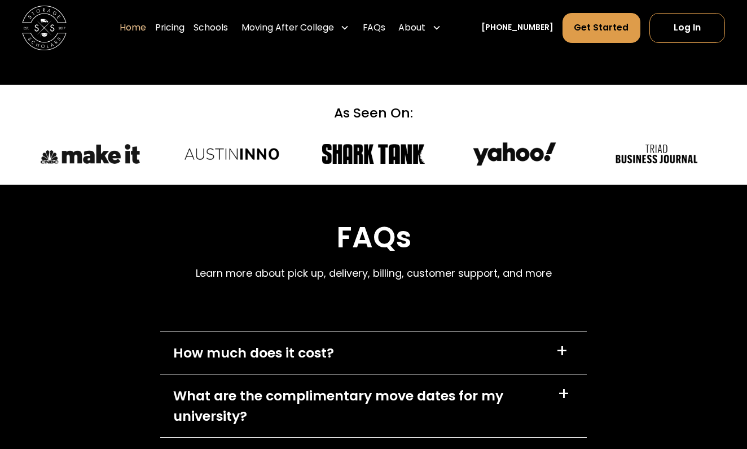
scroll to position [3009, 0]
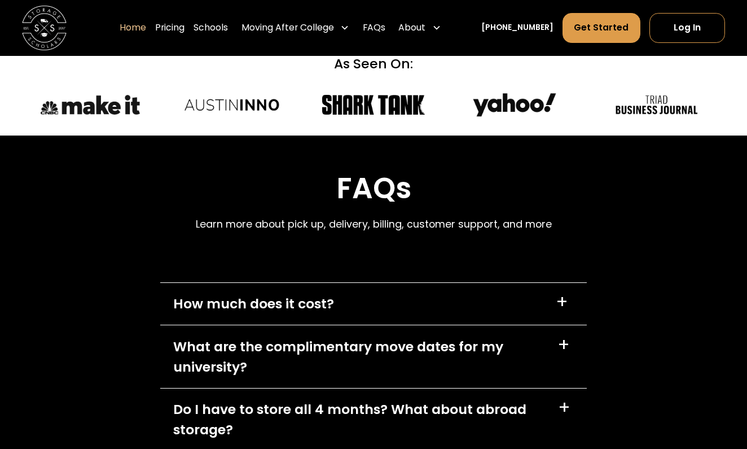
click at [510, 336] on div "What are the complimentary move dates for my university?" at bounding box center [358, 356] width 371 height 40
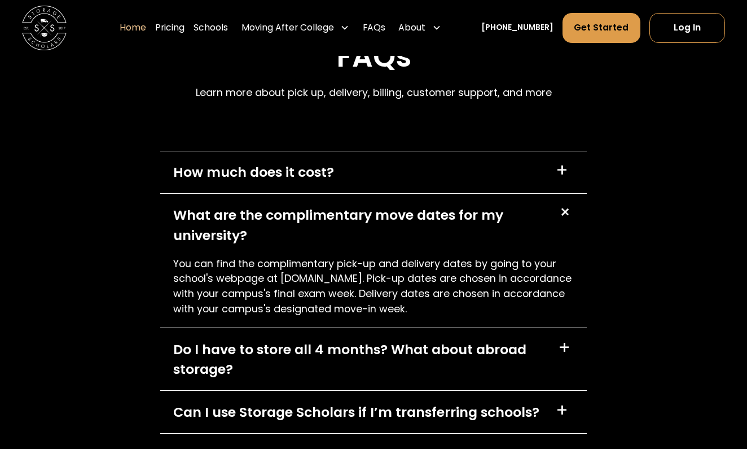
scroll to position [3136, 1]
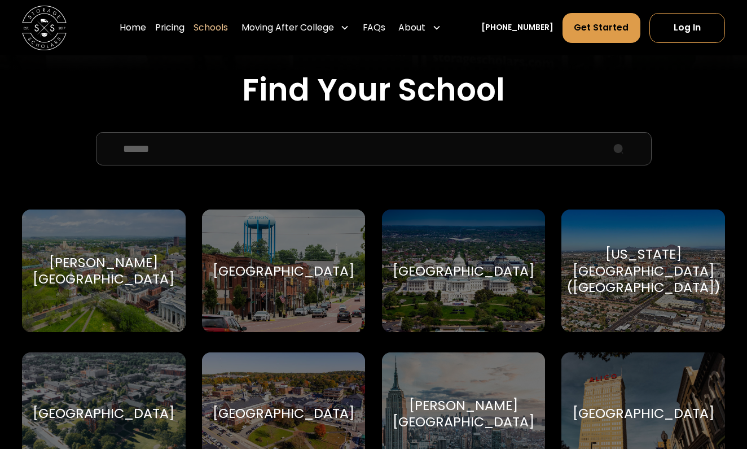
scroll to position [375, 0]
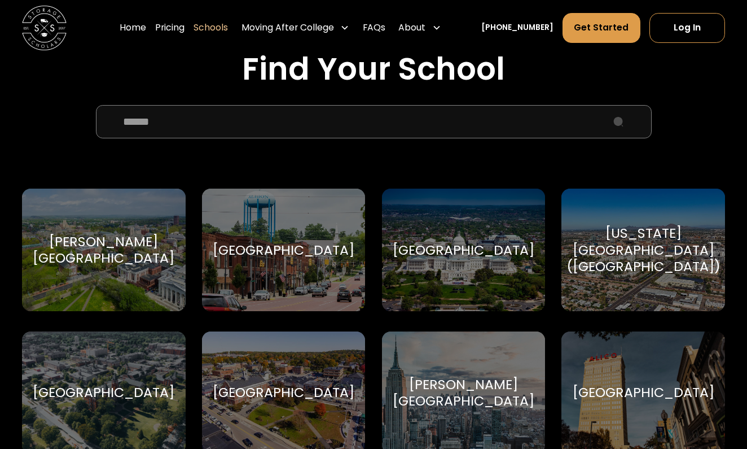
click at [252, 130] on input "School Select Form" at bounding box center [374, 121] width 556 height 33
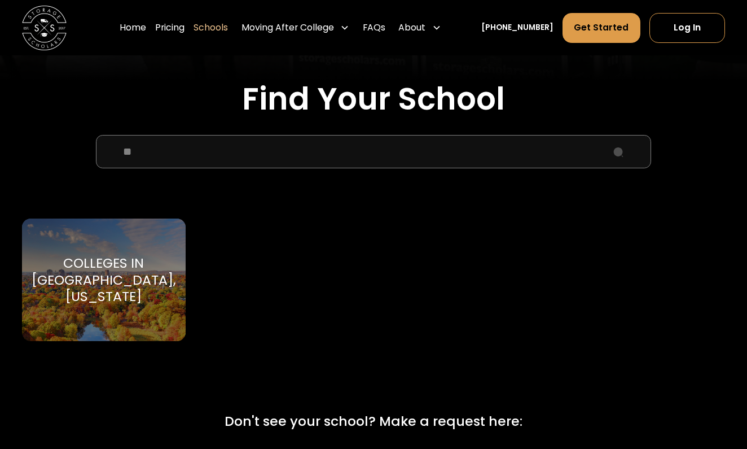
scroll to position [332, 0]
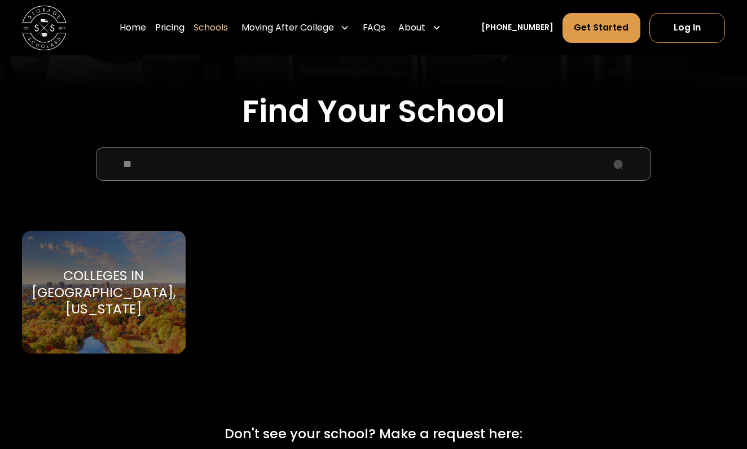
type input "*"
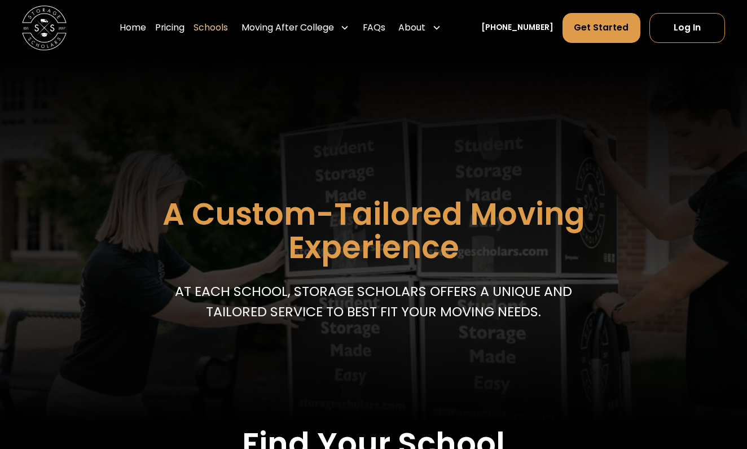
scroll to position [-1, 0]
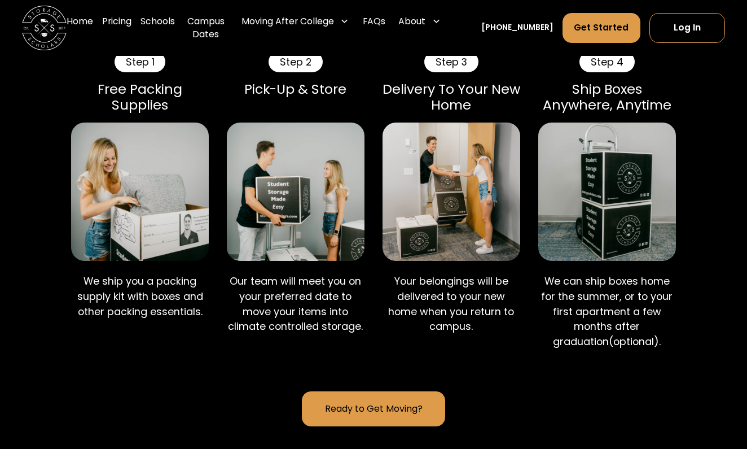
scroll to position [754, 0]
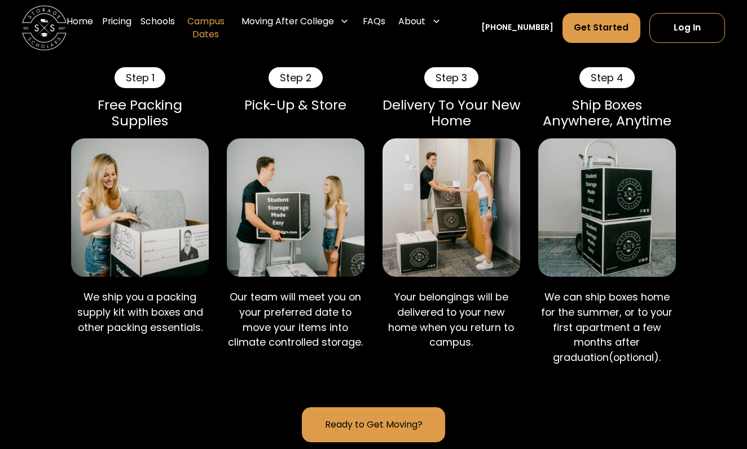
click at [210, 23] on link "Campus Dates" at bounding box center [205, 28] width 44 height 45
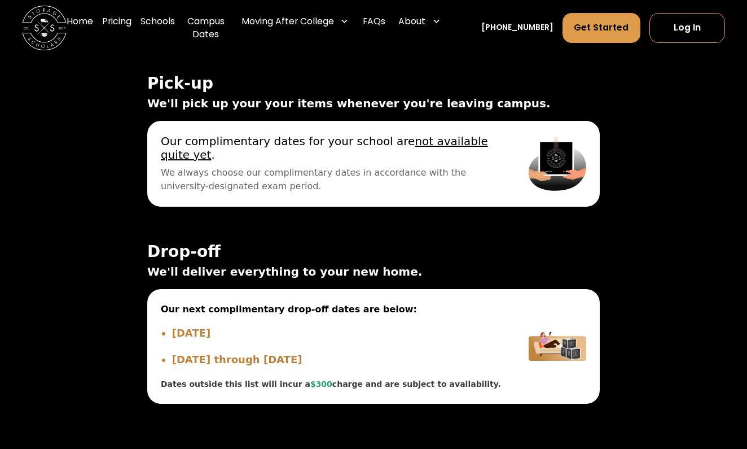
scroll to position [4178, 0]
click at [664, 129] on div "On Campus Off Campus Pick-up ☀️ Summer Pick-up Dates ☀️ Lock your items in your…" at bounding box center [373, 246] width 673 height 406
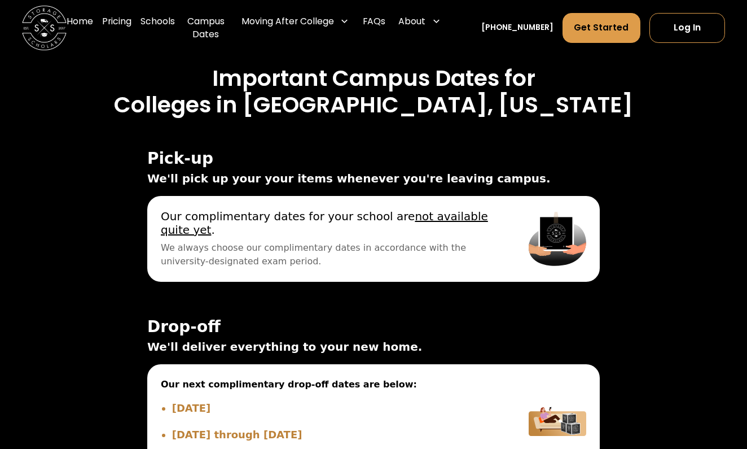
scroll to position [4099, 0]
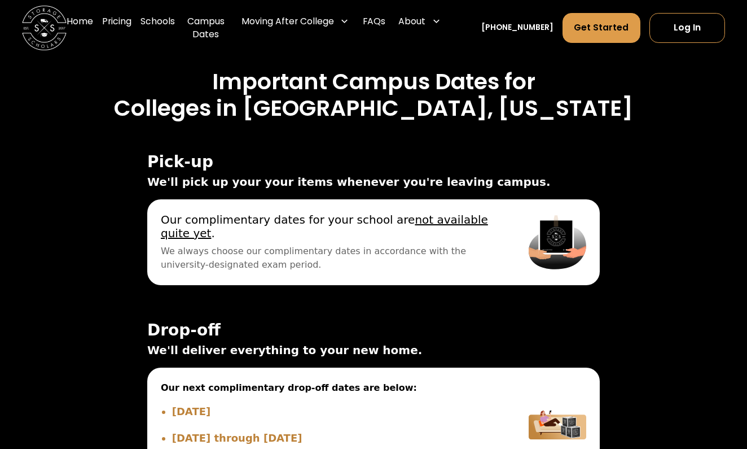
click at [678, 133] on div "On Campus Off Campus Pick-up ☀️ Summer Pick-up Dates ☀️ Lock your items in your…" at bounding box center [373, 324] width 673 height 406
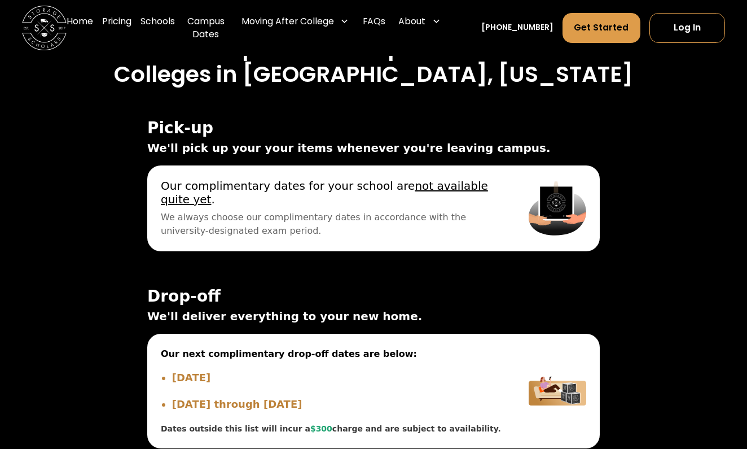
scroll to position [4133, 0]
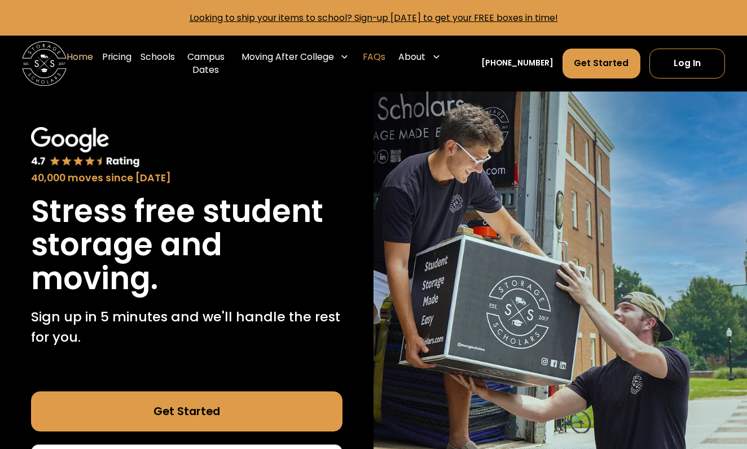
click at [385, 54] on link "FAQs" at bounding box center [374, 63] width 23 height 45
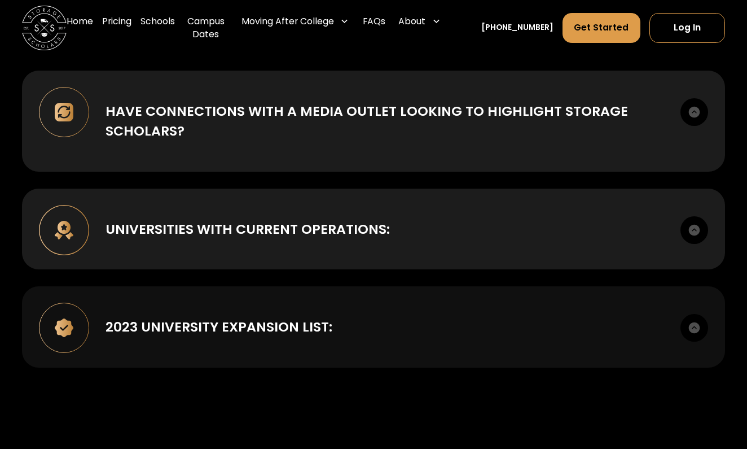
scroll to position [613, 0]
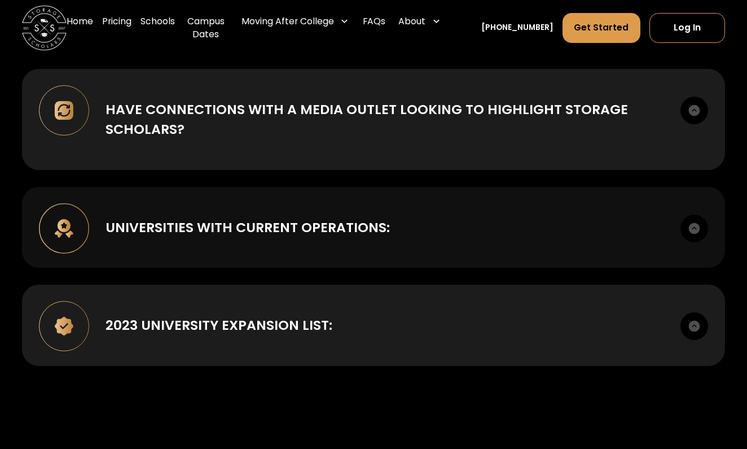
click at [699, 229] on img at bounding box center [694, 228] width 28 height 28
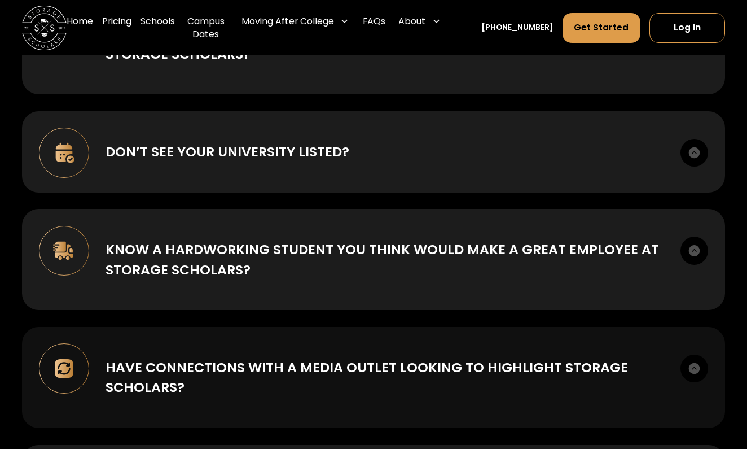
scroll to position [324, 0]
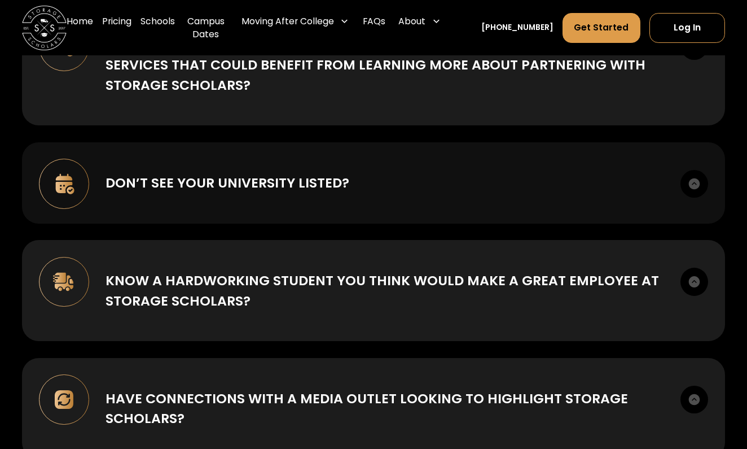
click at [566, 185] on div "Don’t see your university listed?" at bounding box center [385, 183] width 558 height 20
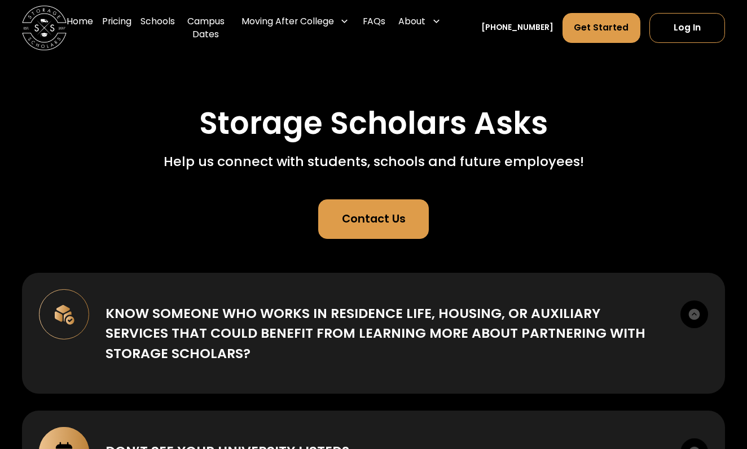
scroll to position [32, 0]
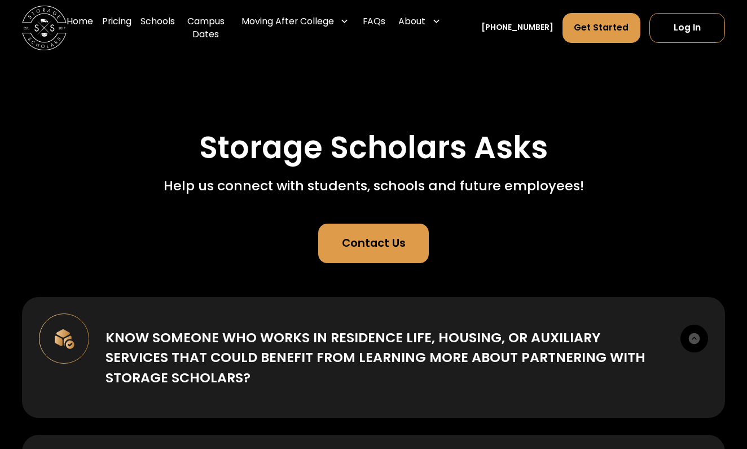
click at [358, 234] on link "Contact Us" at bounding box center [373, 243] width 111 height 40
